Goal: Information Seeking & Learning: Learn about a topic

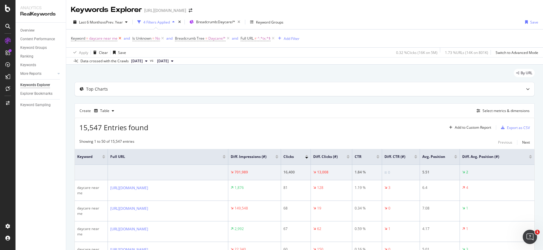
click at [119, 38] on icon at bounding box center [119, 38] width 5 height 6
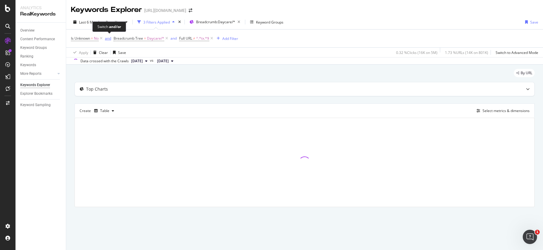
click at [107, 37] on div "and" at bounding box center [108, 38] width 6 height 5
click at [103, 38] on span "Is Unknown = No or" at bounding box center [91, 38] width 40 height 8
click at [103, 38] on icon at bounding box center [101, 38] width 5 height 6
click at [127, 39] on span "or" at bounding box center [130, 38] width 7 height 8
click at [123, 39] on icon at bounding box center [124, 38] width 5 height 6
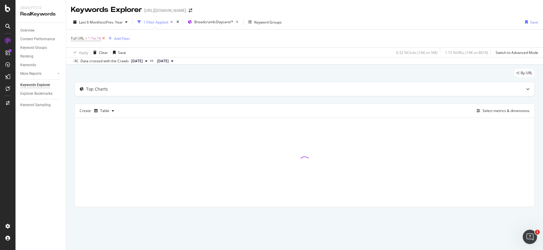
click at [105, 39] on icon at bounding box center [103, 38] width 5 height 6
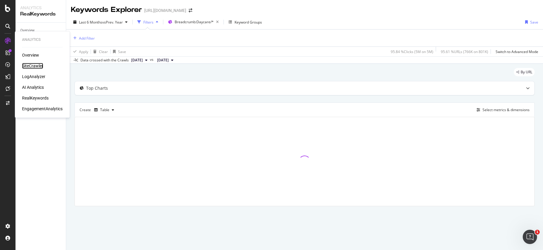
click at [29, 64] on div "SiteCrawler" at bounding box center [32, 66] width 21 height 6
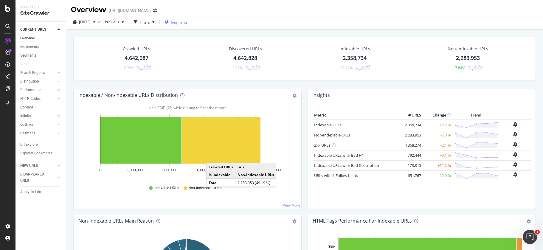
click at [188, 21] on span "Segments" at bounding box center [179, 22] width 17 height 5
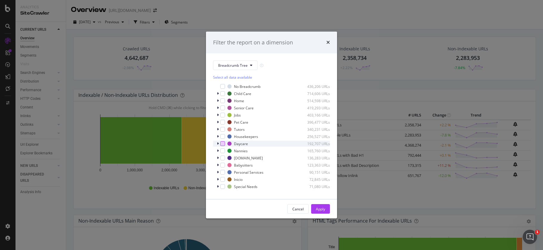
click at [224, 144] on div "modal" at bounding box center [222, 143] width 5 height 5
click at [321, 210] on div "Apply" at bounding box center [320, 208] width 9 height 5
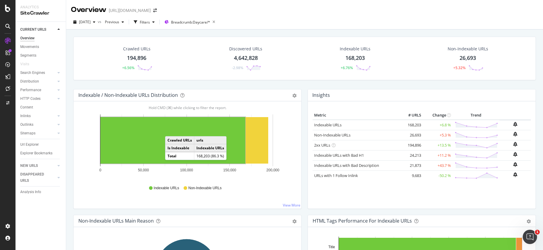
click at [171, 130] on rect "A chart." at bounding box center [172, 140] width 145 height 46
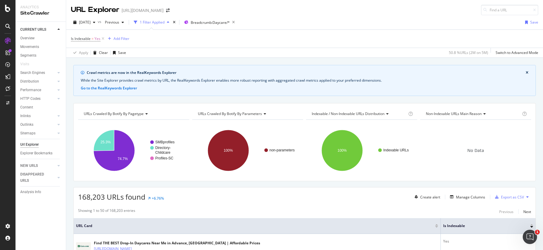
click at [250, 116] on div "URLs Crawled By Botify By parameters" at bounding box center [247, 114] width 101 height 10
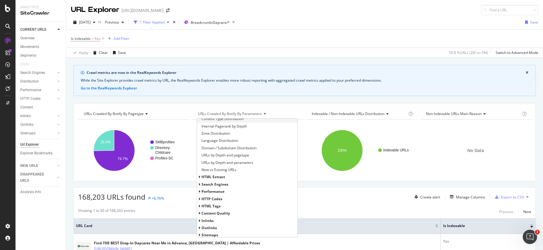
scroll to position [60, 0]
click at [211, 185] on span "Performance" at bounding box center [212, 185] width 23 height 5
click at [213, 179] on span "Search Engines" at bounding box center [214, 178] width 27 height 5
click at [209, 188] on span "Google" at bounding box center [210, 185] width 12 height 5
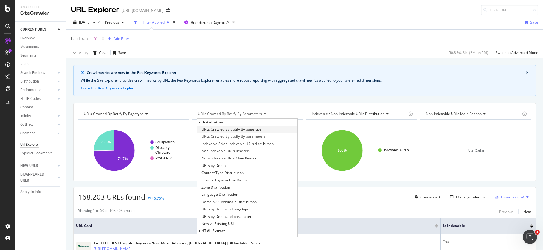
scroll to position [1, 0]
click at [201, 121] on span "Distribution" at bounding box center [212, 120] width 22 height 5
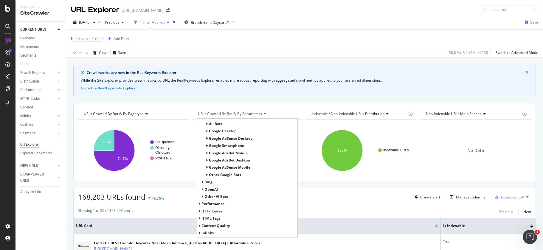
scroll to position [0, 0]
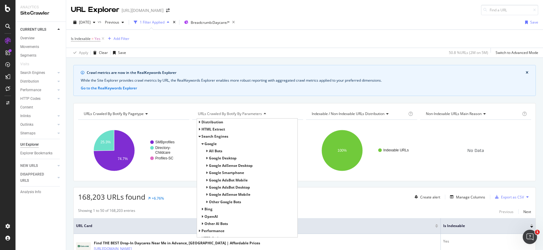
click at [217, 151] on span "All Bots" at bounding box center [215, 150] width 13 height 5
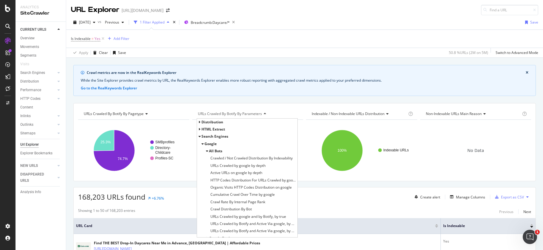
click at [198, 143] on div "Google" at bounding box center [247, 143] width 101 height 7
click at [201, 142] on icon at bounding box center [202, 144] width 2 height 4
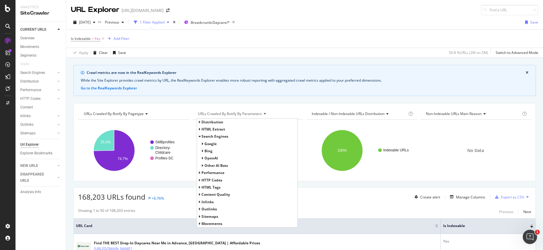
click at [199, 137] on div "Search Engines" at bounding box center [247, 136] width 101 height 7
click at [200, 137] on div "Search Engines" at bounding box center [247, 136] width 101 height 7
click at [198, 136] on icon at bounding box center [199, 137] width 2 height 4
click at [213, 146] on span "Performance" at bounding box center [212, 143] width 23 height 5
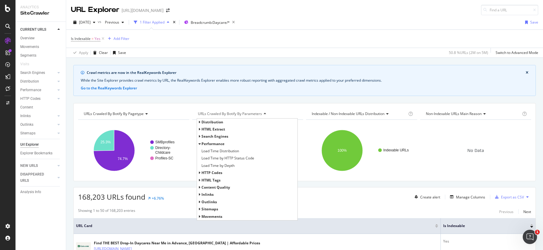
click at [213, 145] on span "Performance" at bounding box center [212, 143] width 23 height 5
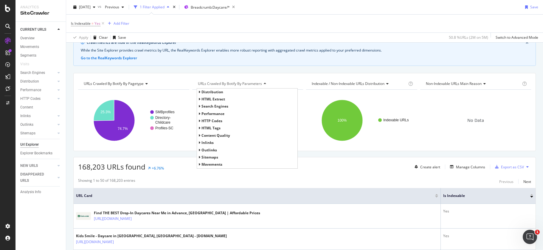
scroll to position [6, 0]
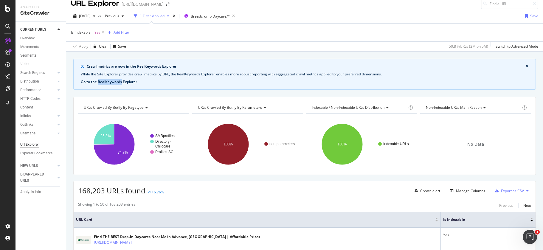
click at [103, 81] on button "Go to the RealKeywords Explorer" at bounding box center [109, 81] width 56 height 5
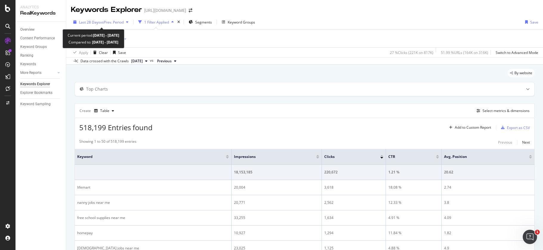
click at [113, 24] on span "vs Prev. Period" at bounding box center [112, 22] width 24 height 5
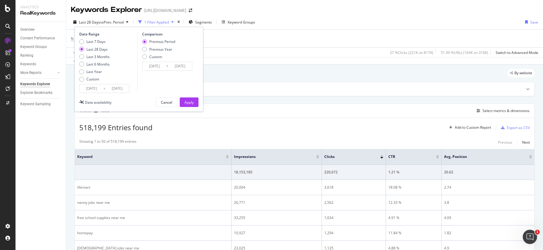
click at [115, 88] on input "[DATE]" at bounding box center [117, 88] width 24 height 8
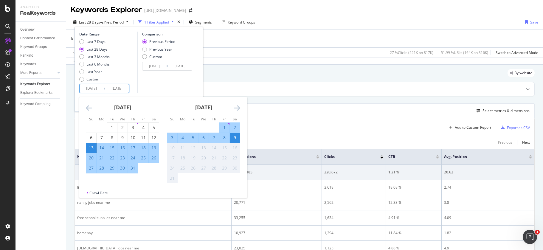
click at [239, 105] on icon "Move forward to switch to the next month." at bounding box center [237, 107] width 6 height 7
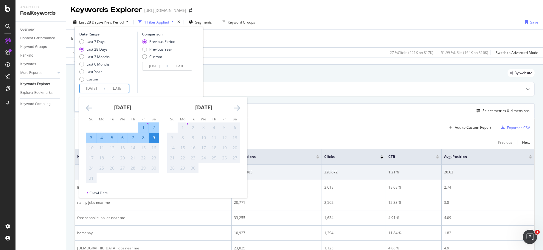
click at [192, 149] on div "16" at bounding box center [193, 148] width 10 height 6
click at [152, 83] on div "Comparison Previous Period Previous Year Custom [DATE] Navigate forward to inte…" at bounding box center [165, 62] width 57 height 61
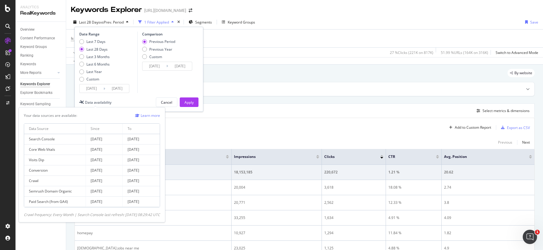
click at [92, 103] on div "Data availability" at bounding box center [98, 102] width 27 height 5
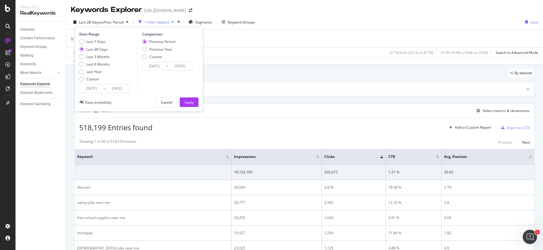
click at [248, 60] on div "Data crossed with the Crawls [DATE] vs Previous" at bounding box center [304, 60] width 477 height 7
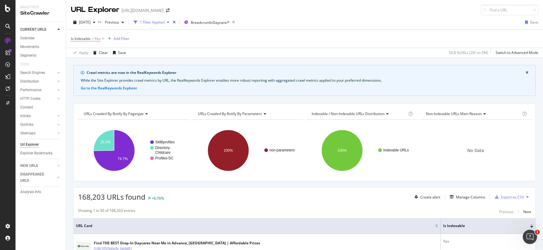
click at [231, 114] on span "URLs Crawled By Botify By parameters" at bounding box center [230, 113] width 64 height 5
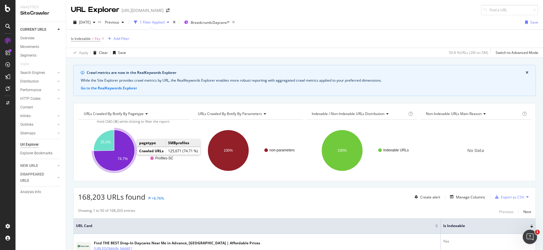
click at [124, 156] on icon "A chart." at bounding box center [114, 150] width 41 height 41
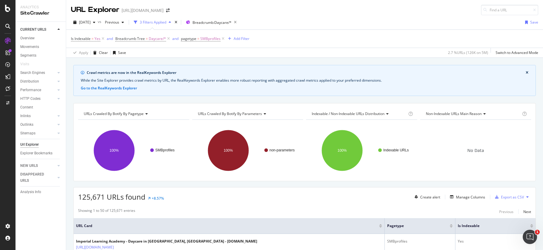
click at [241, 114] on span "URLs Crawled By Botify By parameters" at bounding box center [230, 113] width 64 height 5
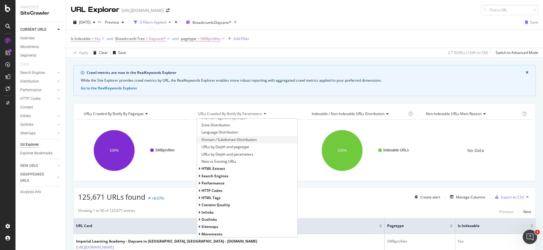
scroll to position [63, 0]
click at [213, 203] on span "Content Quality" at bounding box center [215, 204] width 29 height 5
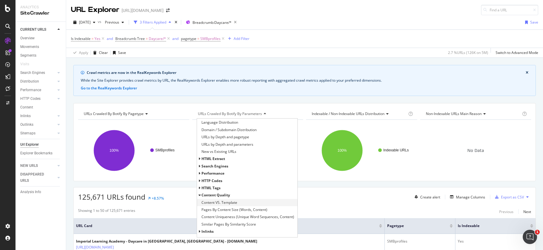
click at [229, 203] on span "Content VS. Template" at bounding box center [219, 203] width 36 height 6
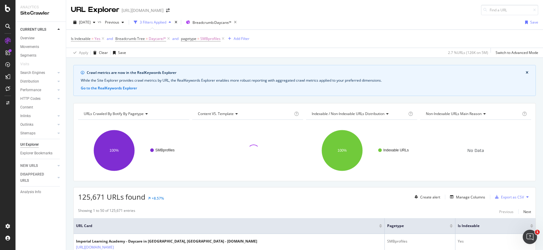
click at [373, 113] on span "Indexable / Non-Indexable URLs distribution" at bounding box center [348, 113] width 73 height 5
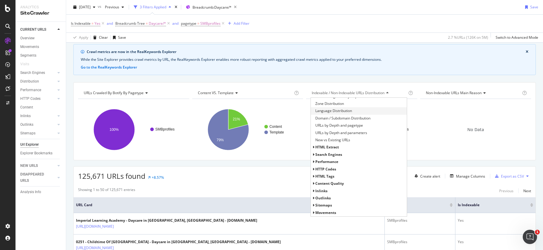
scroll to position [34, 0]
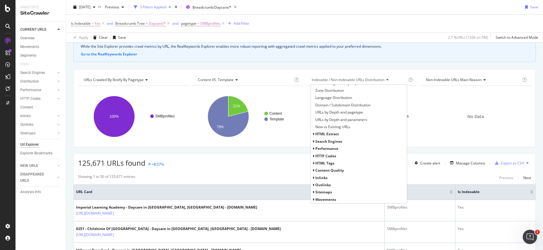
click at [328, 172] on span "Content Quality" at bounding box center [329, 170] width 29 height 5
click at [335, 190] on span "Content Uniqueness (Unique Word Sequences, Content)" at bounding box center [360, 192] width 90 height 6
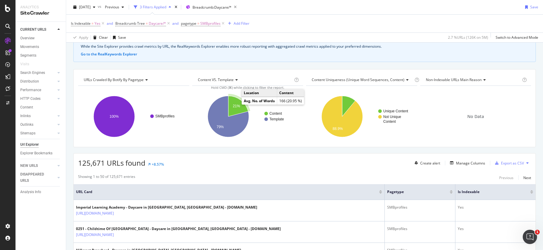
drag, startPoint x: 231, startPoint y: 103, endPoint x: 242, endPoint y: 105, distance: 10.9
click at [459, 79] on span "Non-Indexable URLs Main Reason" at bounding box center [454, 79] width 56 height 5
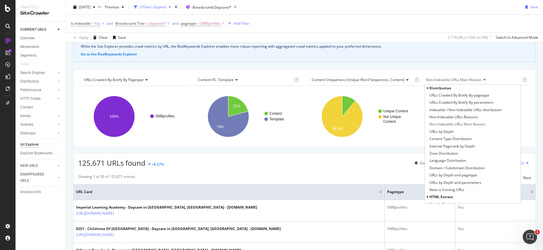
click at [435, 88] on span "Distribution" at bounding box center [440, 87] width 22 height 5
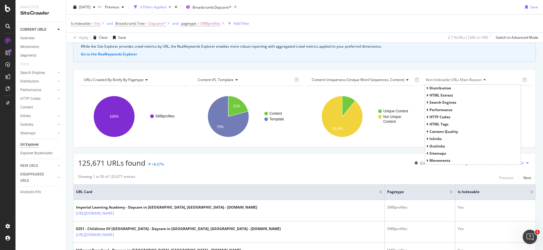
click at [434, 102] on span "Search Engines" at bounding box center [442, 102] width 27 height 5
click at [434, 109] on span "Google" at bounding box center [438, 109] width 12 height 5
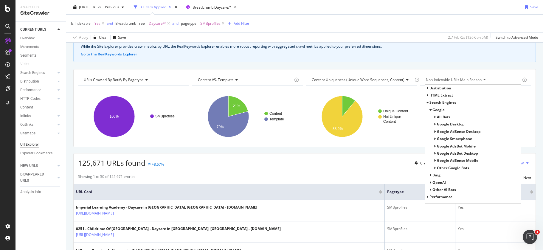
click at [434, 110] on span "Google" at bounding box center [438, 109] width 12 height 5
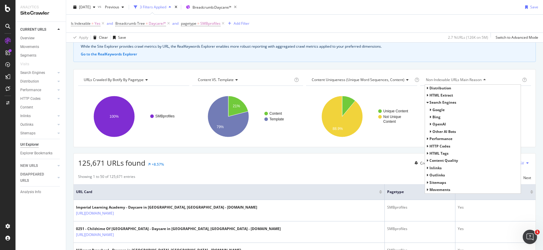
click at [431, 104] on span "Search Engines" at bounding box center [442, 102] width 27 height 5
click at [432, 139] on span "Inlinks" at bounding box center [435, 138] width 12 height 5
click at [444, 146] on span "Average Number of Follow Inlinks" at bounding box center [456, 146] width 55 height 6
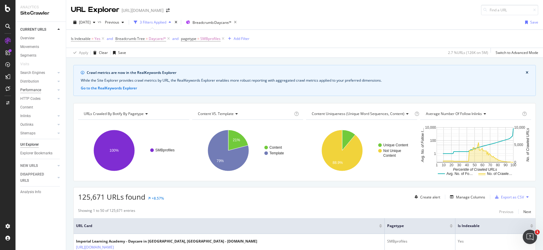
click at [35, 89] on div "Performance" at bounding box center [30, 90] width 21 height 6
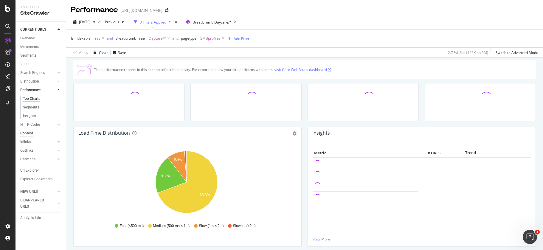
click at [32, 135] on div "Content" at bounding box center [26, 133] width 13 height 6
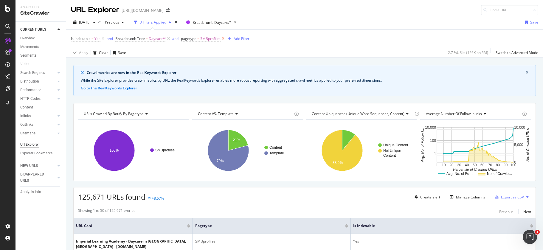
click at [221, 38] on icon at bounding box center [222, 39] width 5 height 6
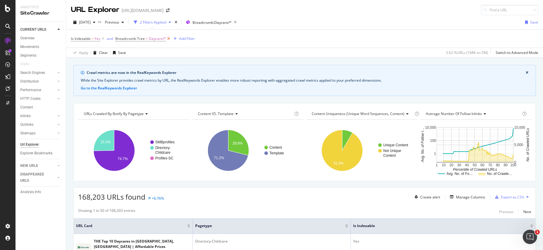
click at [170, 39] on icon at bounding box center [168, 39] width 5 height 6
click at [203, 23] on span "Breadcrumb: Daycare/*" at bounding box center [210, 22] width 39 height 5
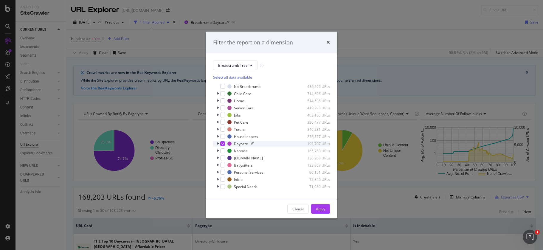
scroll to position [5, 0]
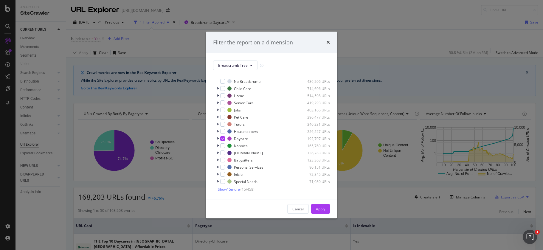
click at [230, 189] on span "Show 15 more" at bounding box center [229, 189] width 22 height 5
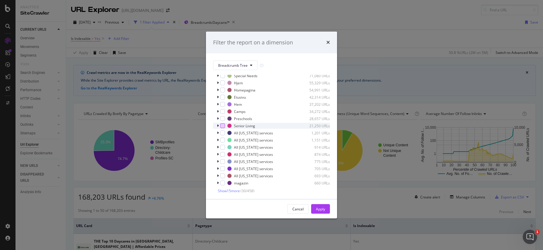
click at [222, 126] on div "modal" at bounding box center [222, 125] width 5 height 5
click at [319, 210] on div "Apply" at bounding box center [320, 208] width 9 height 5
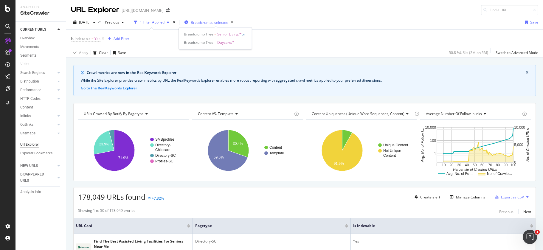
click at [209, 22] on span "Breadcrumbs selected" at bounding box center [210, 22] width 38 height 5
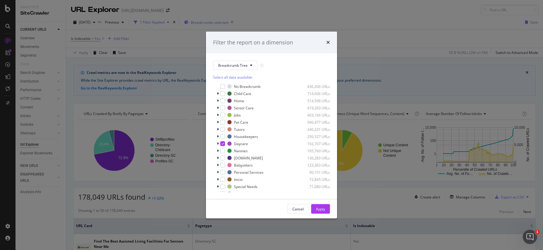
click at [209, 22] on div "Filter the report on a dimension Breadcrumb Tree Select all data available No B…" at bounding box center [271, 125] width 543 height 250
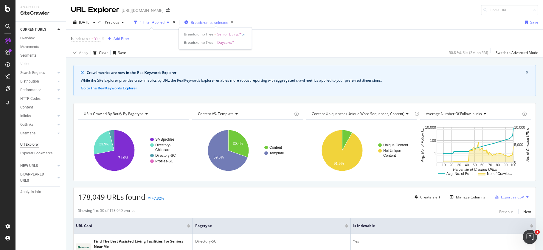
click at [210, 21] on span "Breadcrumbs selected" at bounding box center [210, 22] width 38 height 5
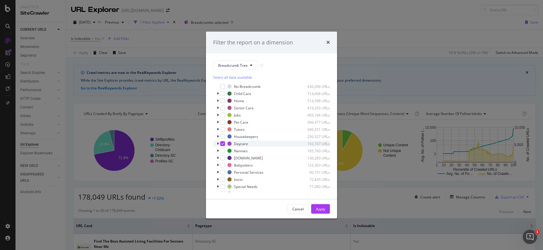
click at [220, 142] on div "modal" at bounding box center [222, 143] width 5 height 5
click at [323, 210] on div "Apply" at bounding box center [320, 208] width 9 height 5
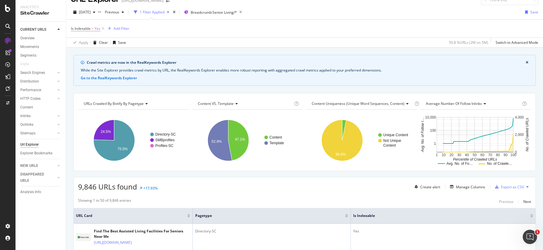
scroll to position [18, 0]
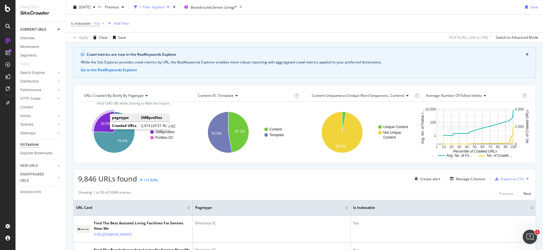
click at [101, 125] on text "24.5%" at bounding box center [106, 124] width 10 height 4
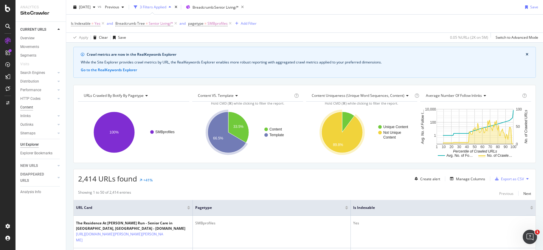
click at [32, 108] on div "Content" at bounding box center [26, 107] width 13 height 6
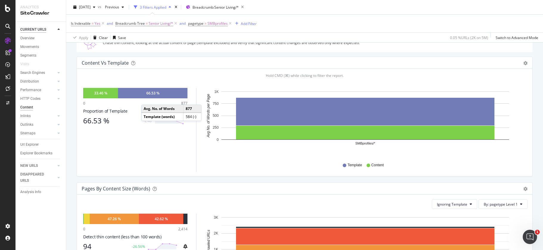
scroll to position [91, 0]
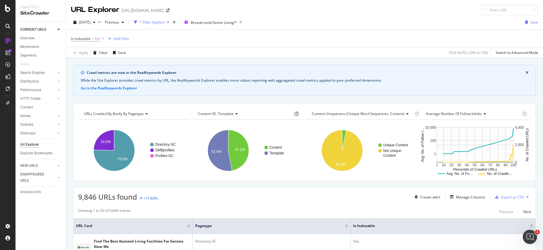
click at [296, 113] on icon at bounding box center [296, 114] width 4 height 4
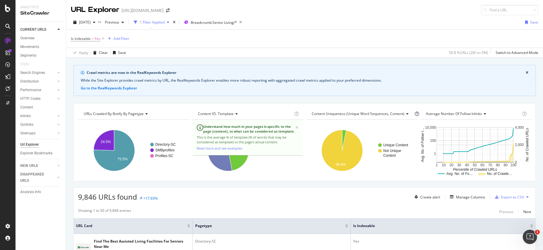
click at [415, 113] on icon at bounding box center [417, 114] width 4 height 4
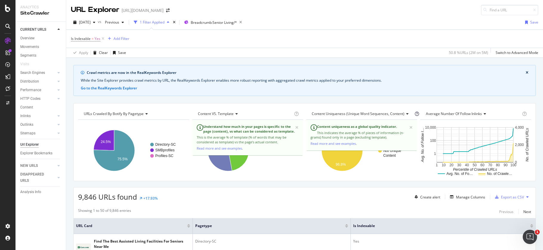
click at [415, 113] on icon at bounding box center [417, 114] width 4 height 4
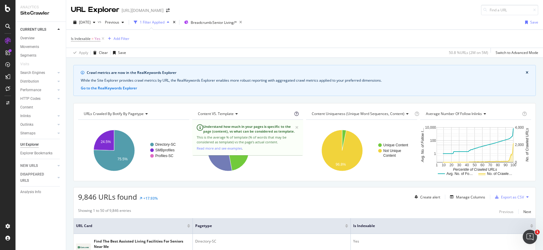
click at [295, 112] on icon at bounding box center [296, 114] width 4 height 4
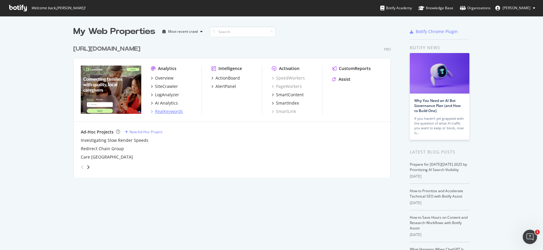
click at [164, 110] on div "RealKeywords" at bounding box center [169, 111] width 28 height 6
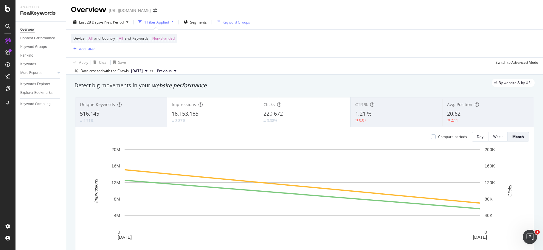
click at [231, 23] on div "Keyword Groups" at bounding box center [235, 22] width 27 height 5
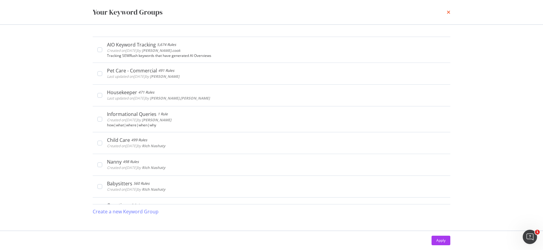
click at [450, 13] on icon "times" at bounding box center [448, 12] width 4 height 5
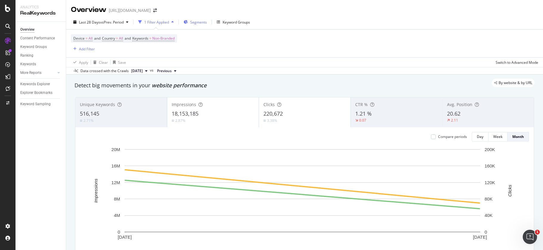
click at [200, 20] on span "Segments" at bounding box center [198, 22] width 17 height 5
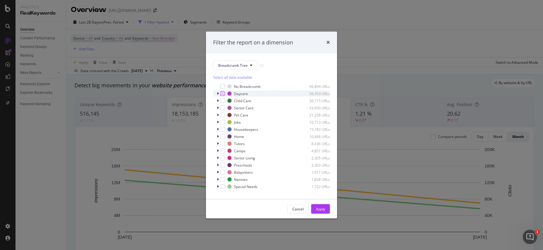
click at [223, 94] on div "modal" at bounding box center [222, 93] width 5 height 5
click at [318, 211] on div "Apply" at bounding box center [320, 208] width 9 height 5
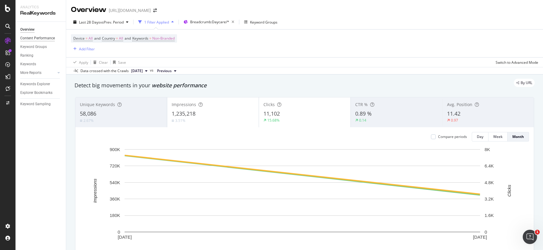
click at [40, 38] on div "Content Performance" at bounding box center [37, 38] width 35 height 6
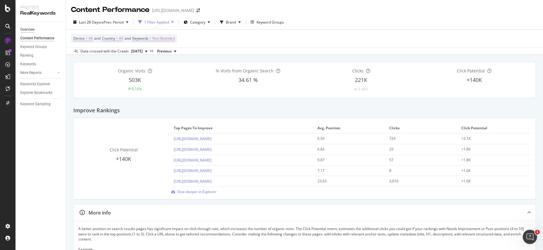
click at [33, 28] on div "Overview" at bounding box center [27, 30] width 14 height 6
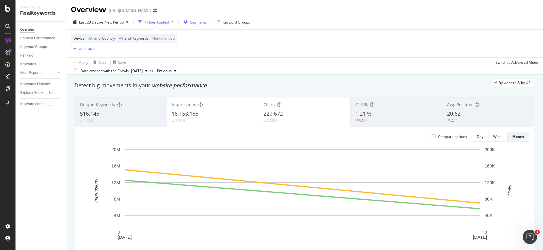
click at [194, 24] on span "Segments" at bounding box center [198, 22] width 17 height 5
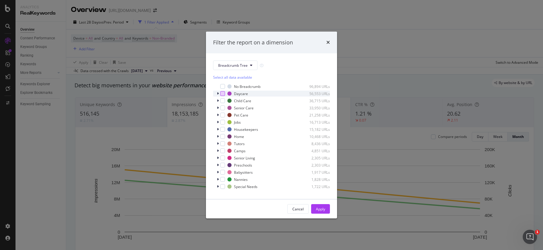
click at [224, 94] on div "modal" at bounding box center [222, 93] width 5 height 5
click at [317, 209] on div "Apply" at bounding box center [320, 208] width 9 height 5
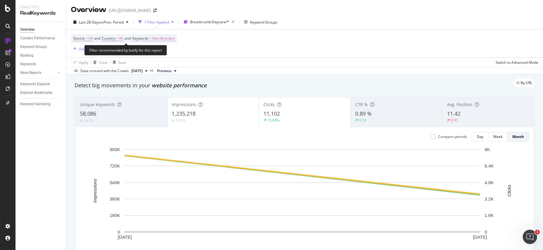
click at [175, 38] on span "Non-Branded" at bounding box center [163, 38] width 22 height 8
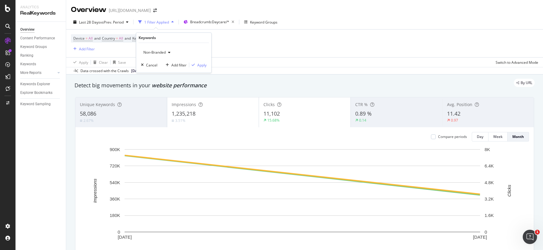
click at [167, 53] on div "button" at bounding box center [169, 53] width 7 height 4
click at [159, 95] on div "All" at bounding box center [176, 98] width 70 height 9
click at [204, 66] on div "Apply" at bounding box center [201, 65] width 9 height 5
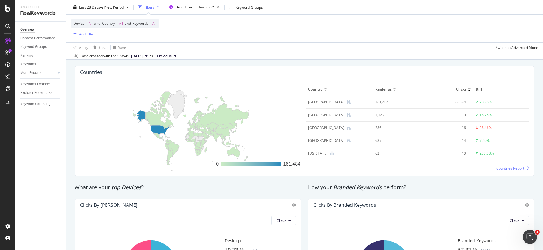
scroll to position [954, 0]
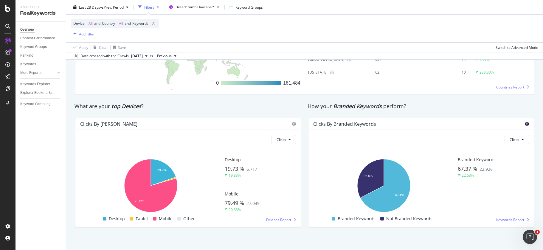
click at [525, 123] on icon at bounding box center [527, 124] width 4 height 4
click at [429, 120] on div "Clicks By Branded Keywords" at bounding box center [420, 124] width 225 height 12
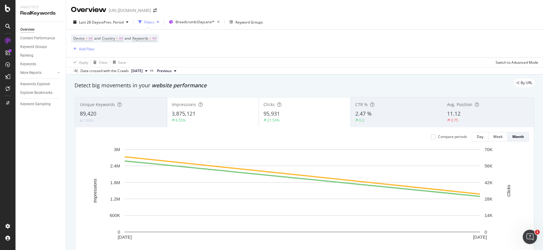
scroll to position [193, 0]
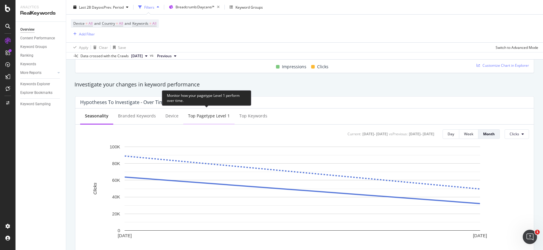
click at [207, 117] on div "Top pagetype Level 1" at bounding box center [209, 116] width 42 height 6
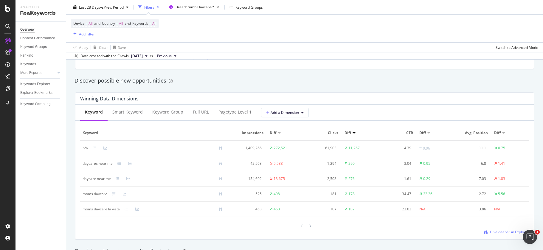
scroll to position [515, 0]
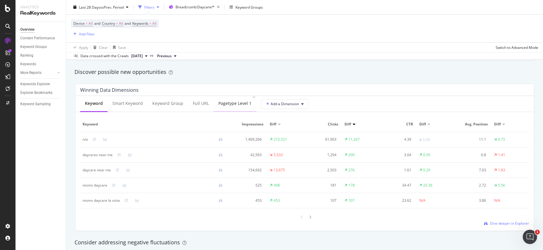
click at [221, 105] on div "pagetype Level 1" at bounding box center [234, 103] width 33 height 6
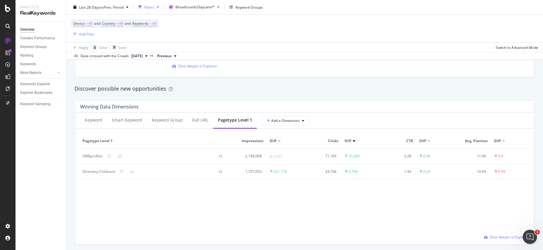
scroll to position [498, 0]
